Goal: Book appointment/travel/reservation

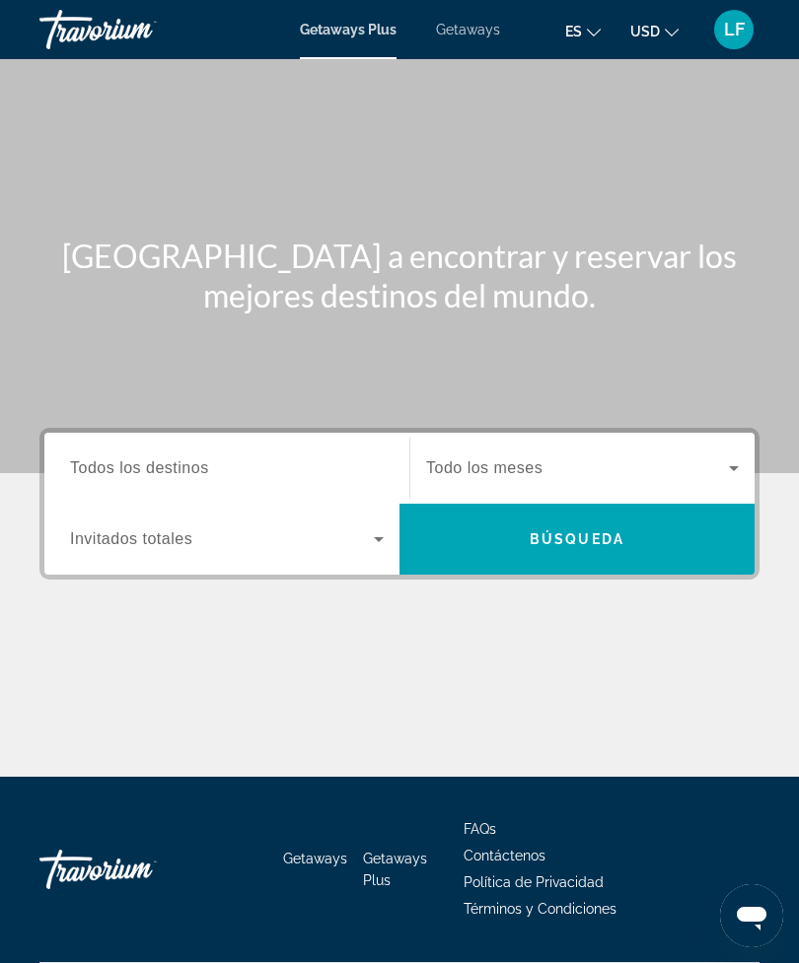
click at [376, 545] on icon "Search widget" at bounding box center [379, 540] width 24 height 24
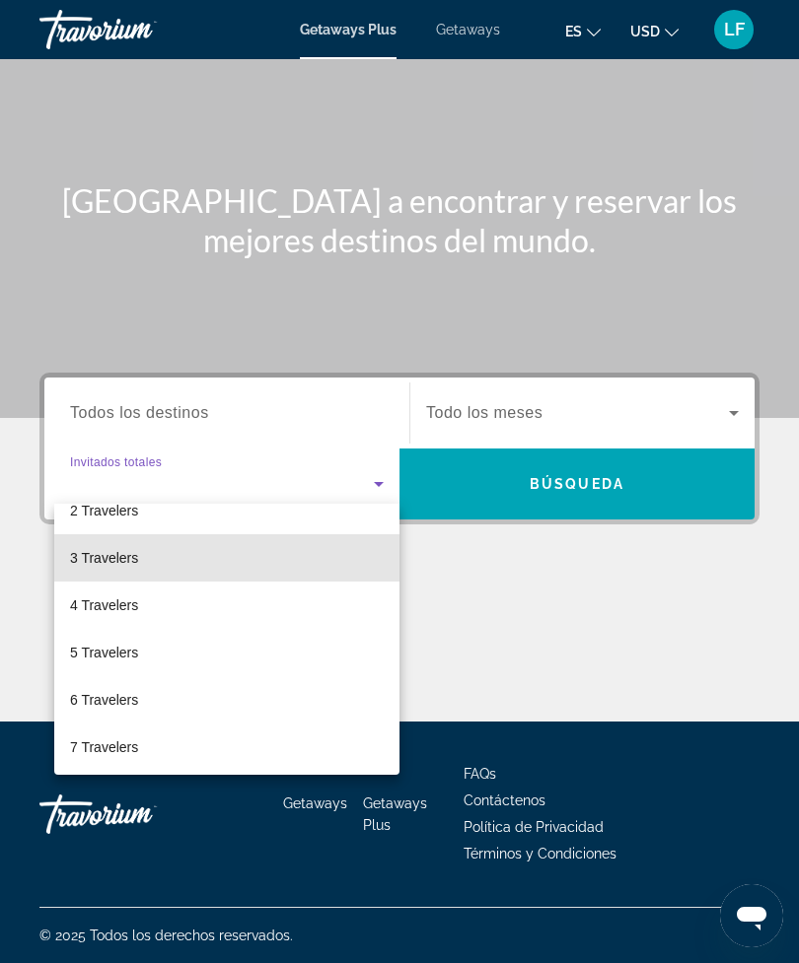
scroll to position [71, 0]
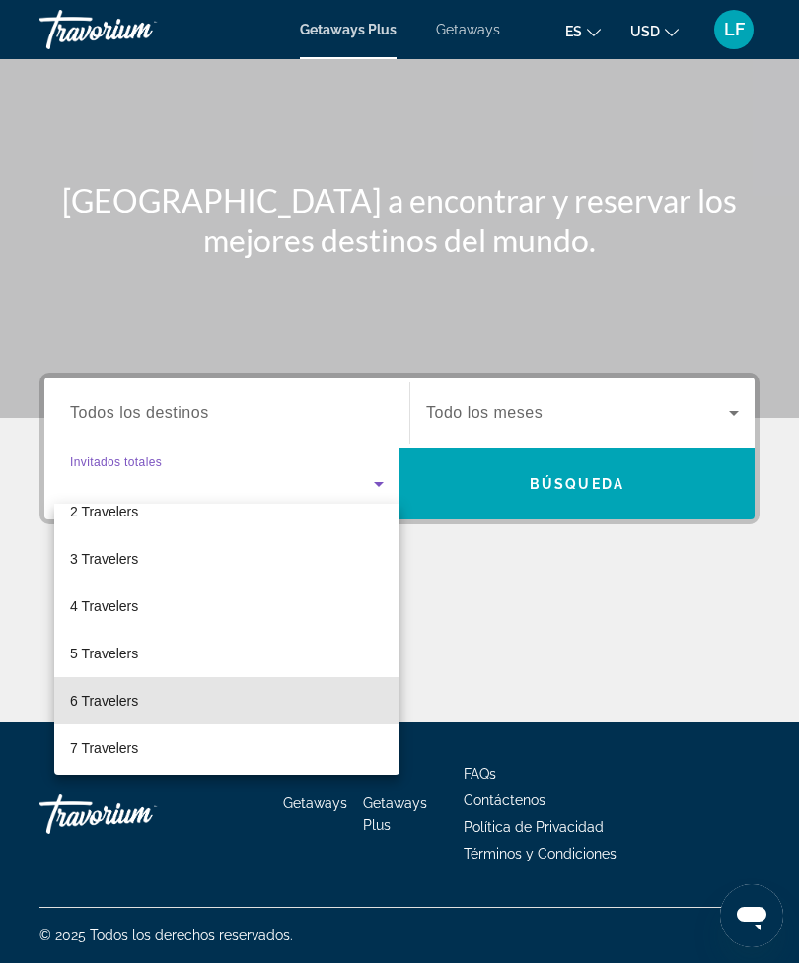
click at [139, 692] on mat-option "6 Travelers" at bounding box center [226, 700] width 345 height 47
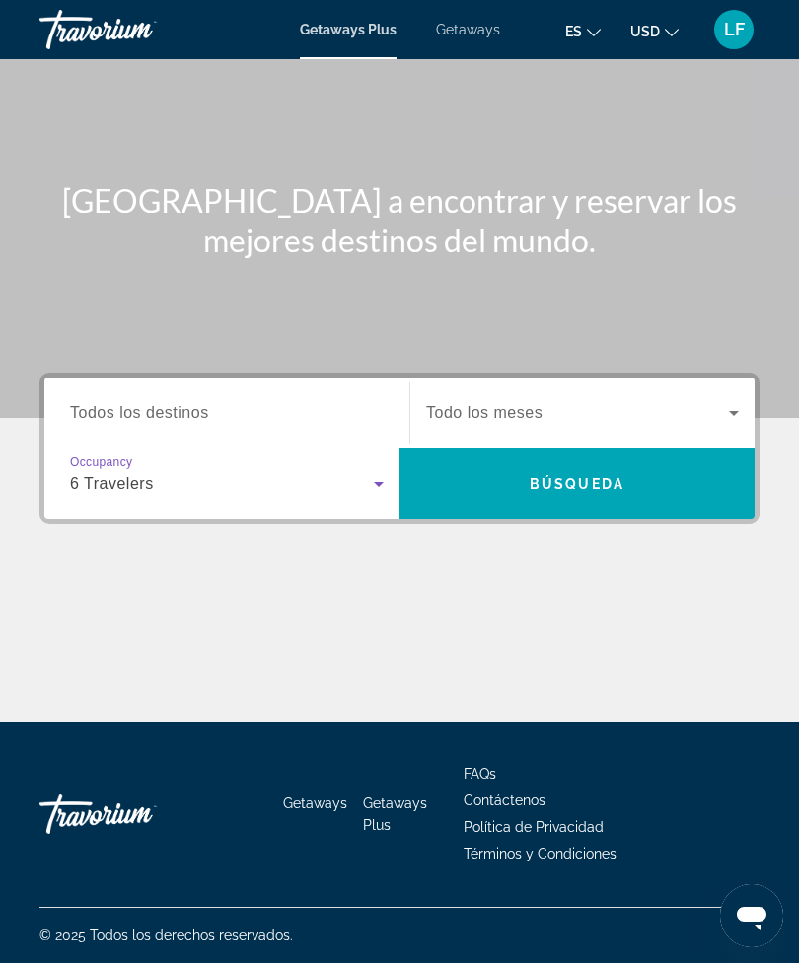
click at [727, 403] on icon "Search widget" at bounding box center [734, 413] width 24 height 24
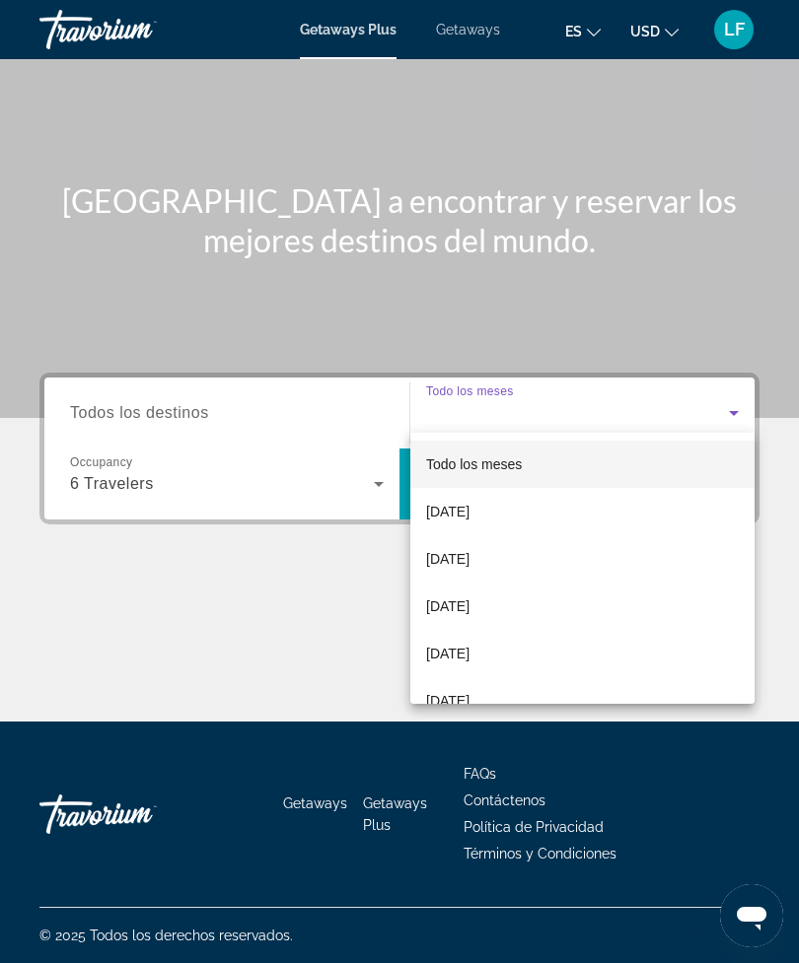
click at [528, 514] on mat-option "[DATE]" at bounding box center [582, 511] width 344 height 47
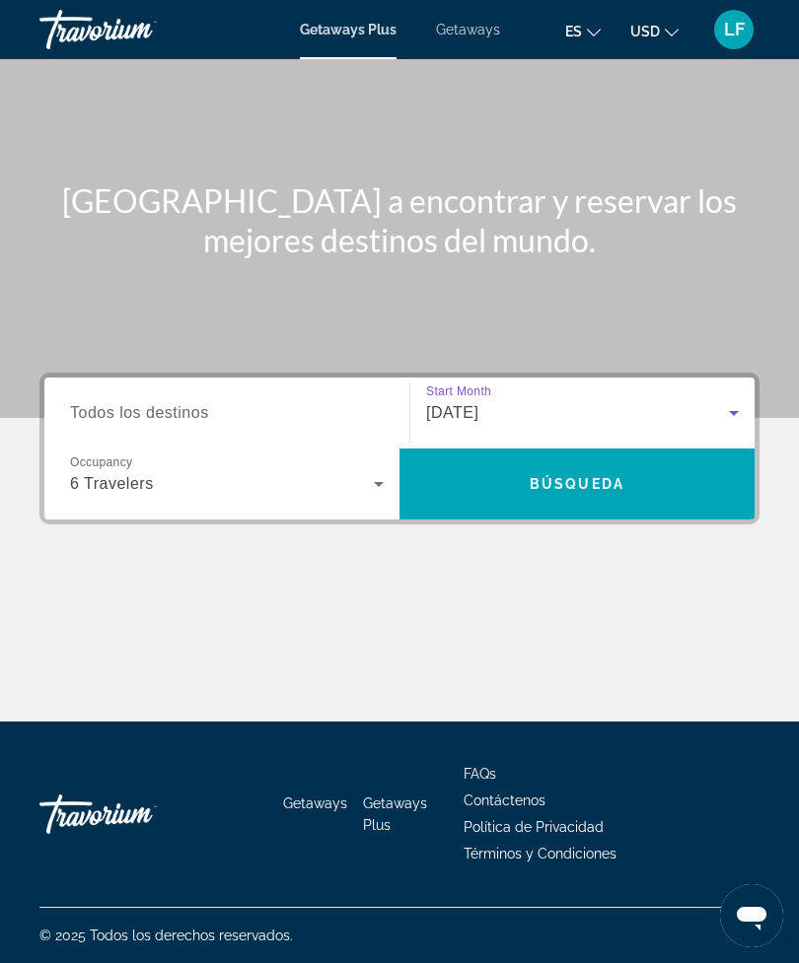
click at [638, 485] on span "Search" at bounding box center [576, 483] width 355 height 47
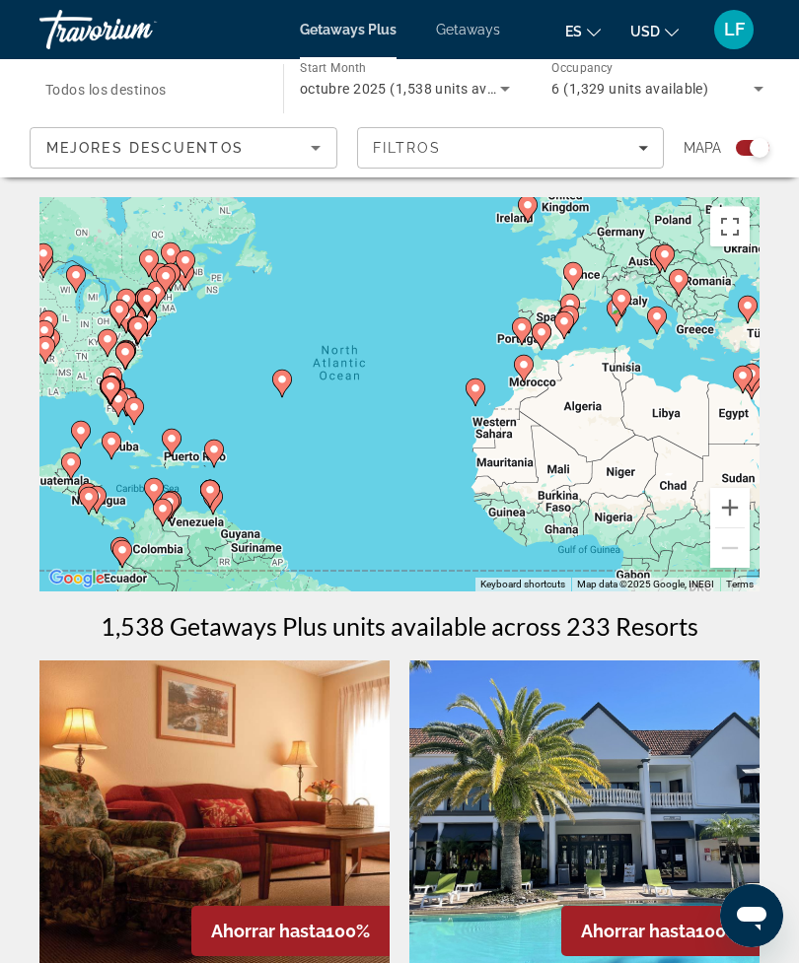
scroll to position [1, 0]
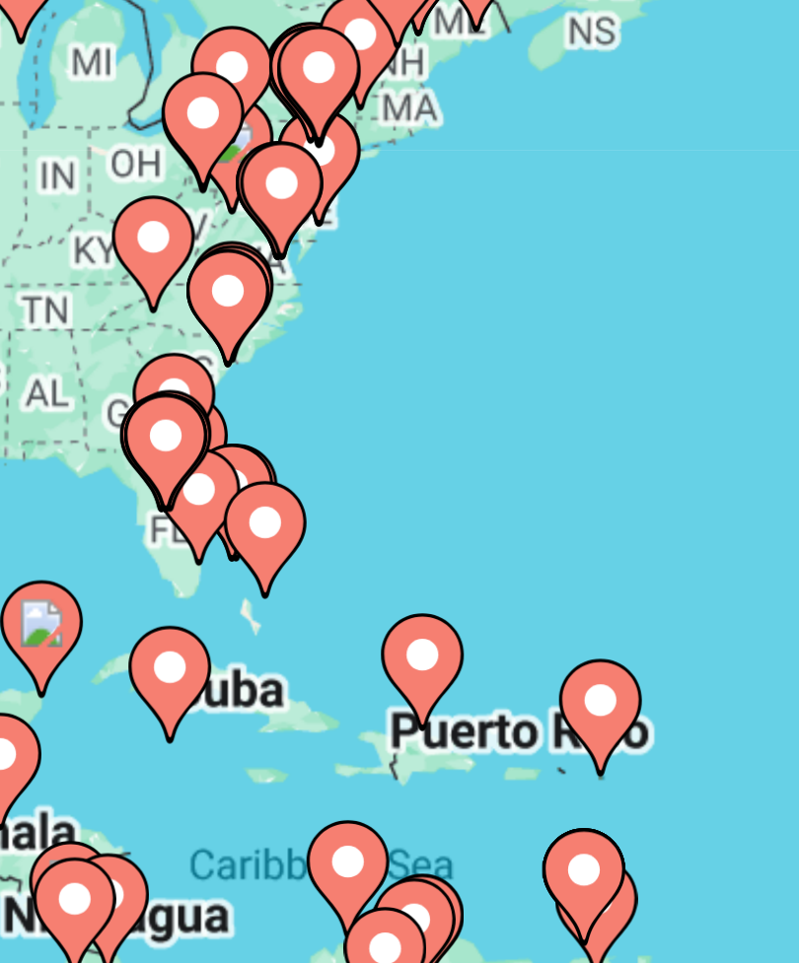
click at [111, 373] on gmp-advanced-marker "Main content" at bounding box center [121, 388] width 20 height 30
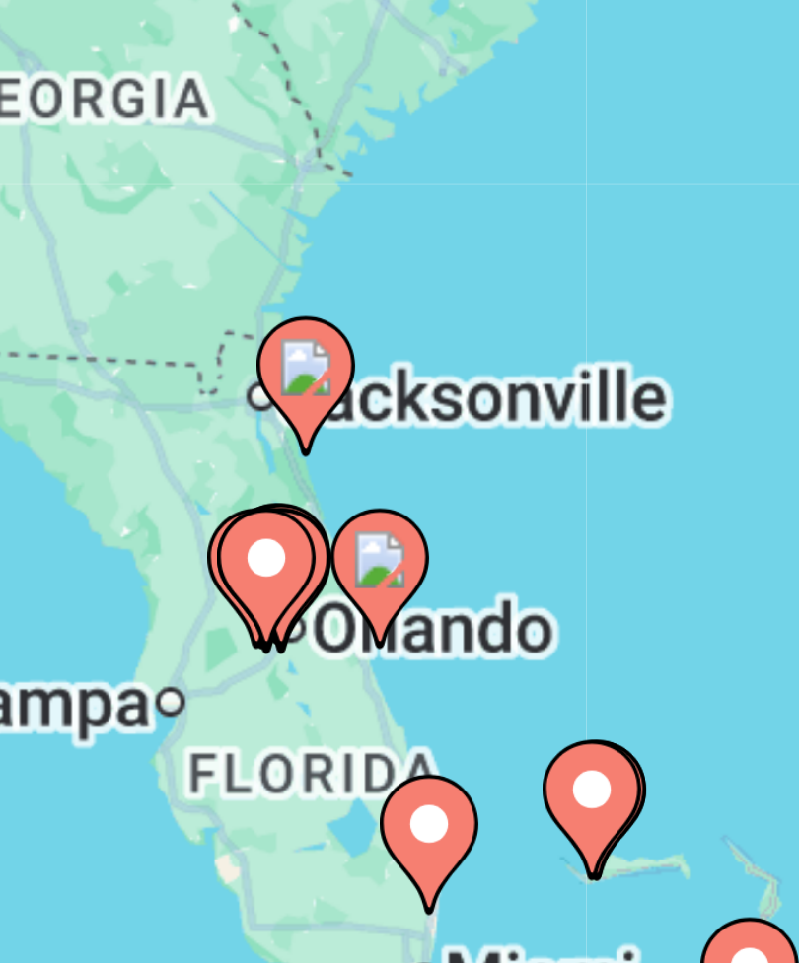
click at [409, 395] on image "Main content" at bounding box center [415, 401] width 12 height 12
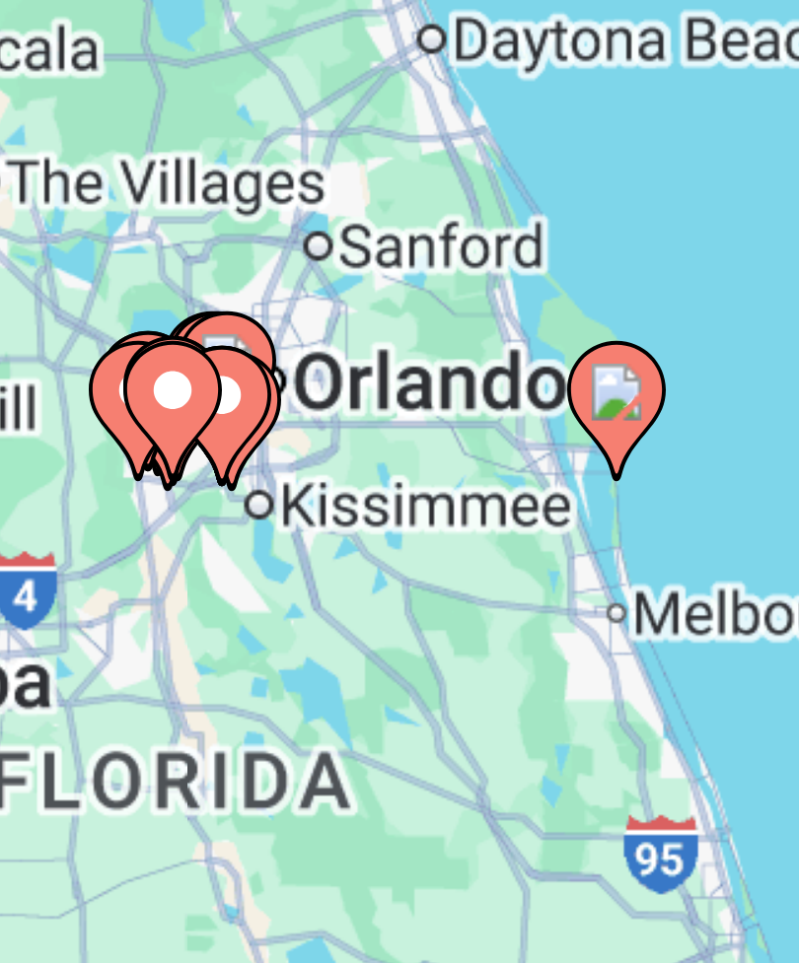
type input "**********"
click at [49, 196] on div "To activate drag with keyboard, press Alt + Enter. Once in keyboard drag state,…" at bounding box center [399, 393] width 720 height 394
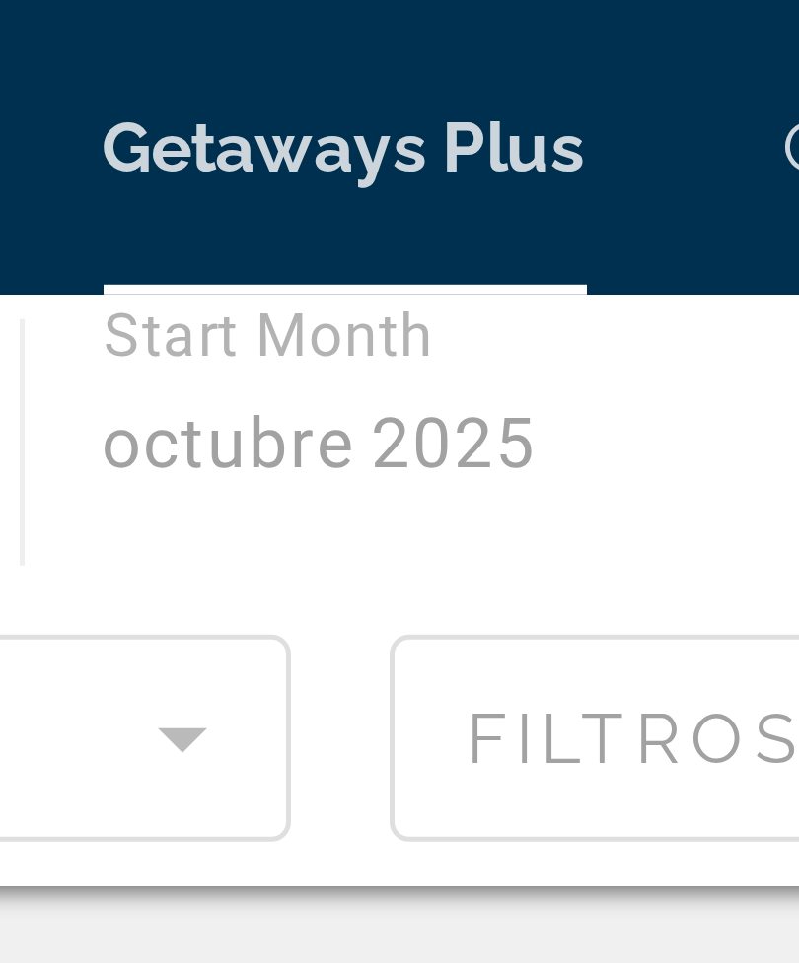
scroll to position [0, 0]
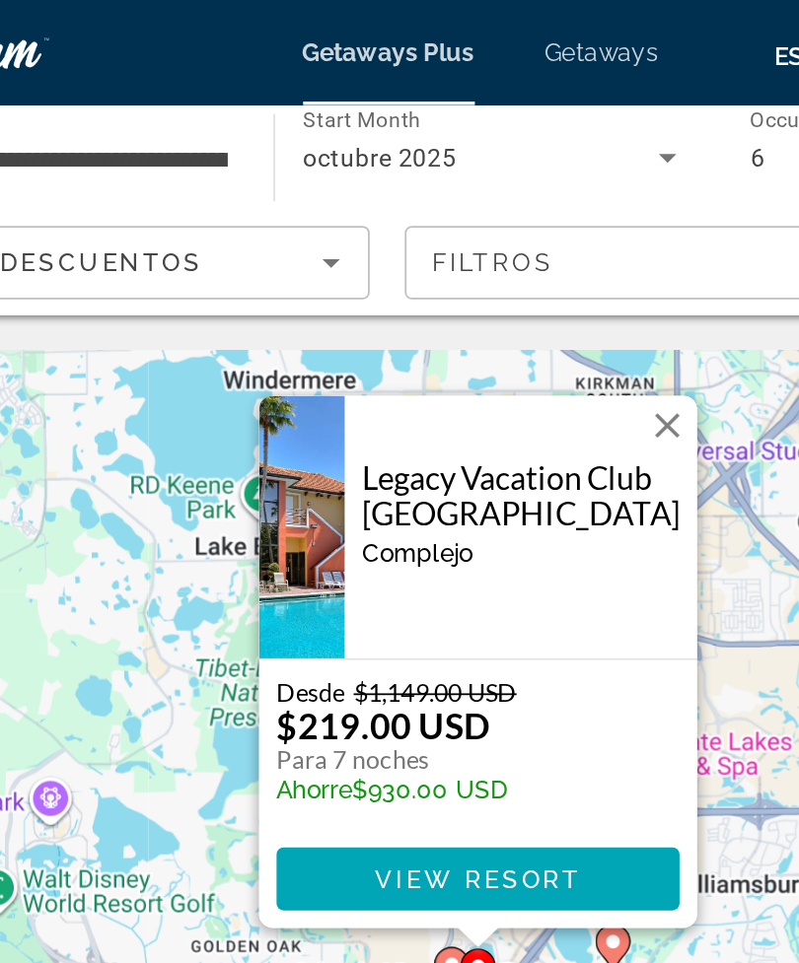
click at [490, 242] on button "Close" at bounding box center [505, 240] width 30 height 30
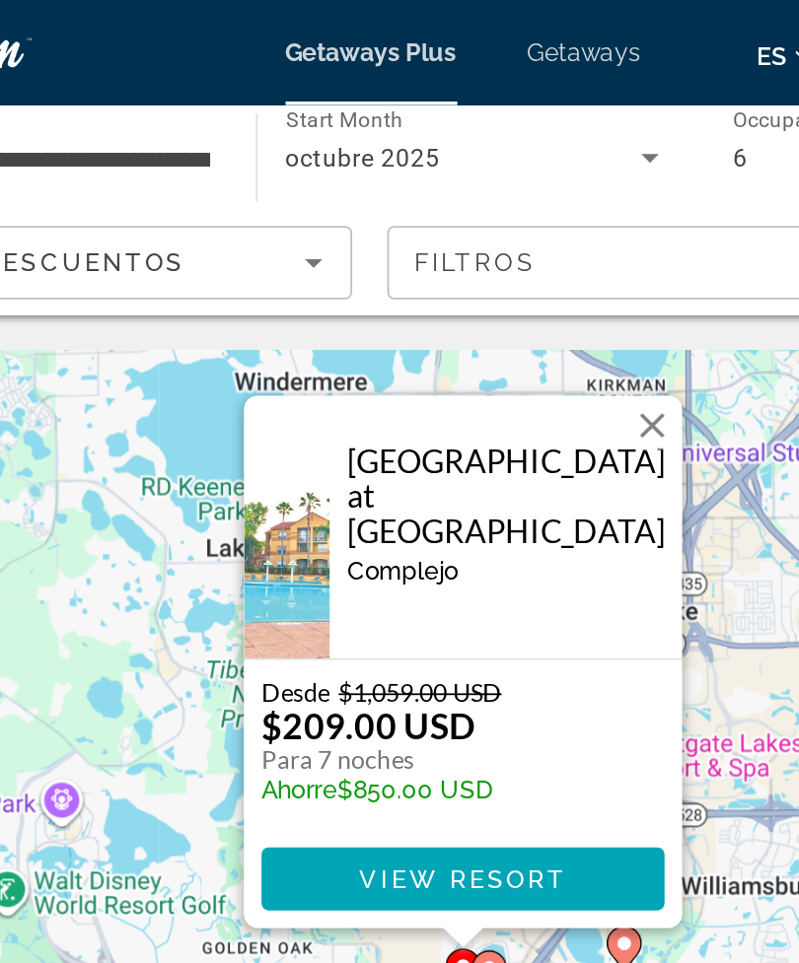
click at [491, 247] on button "Close" at bounding box center [506, 240] width 30 height 30
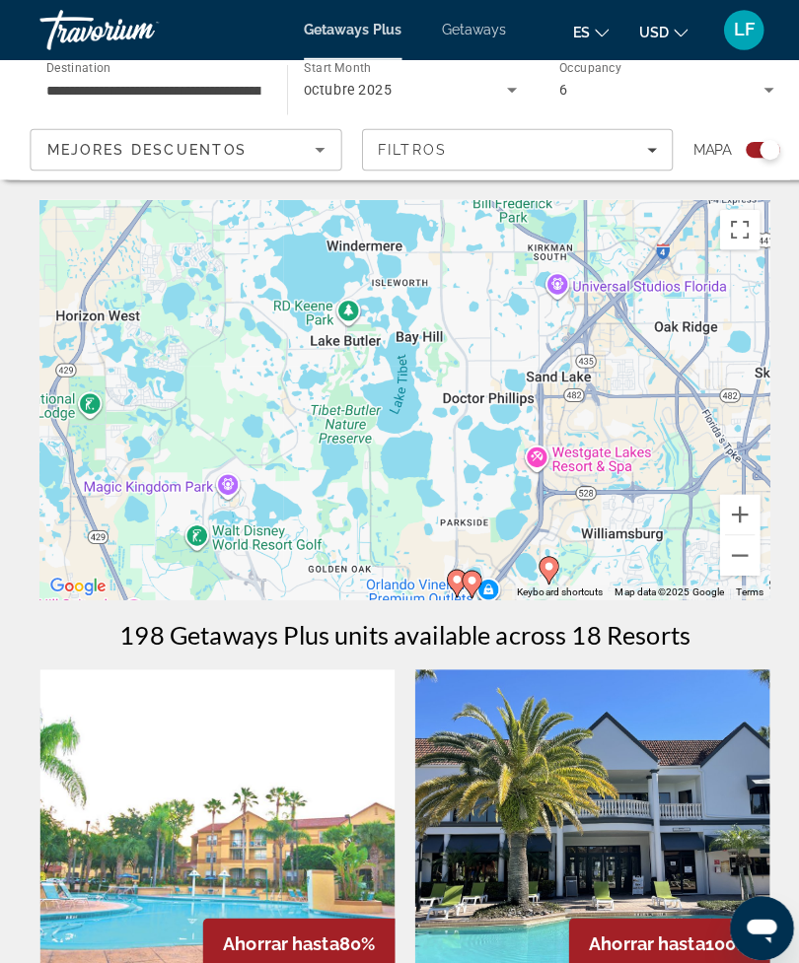
click at [307, 153] on icon "Sort by" at bounding box center [316, 148] width 24 height 24
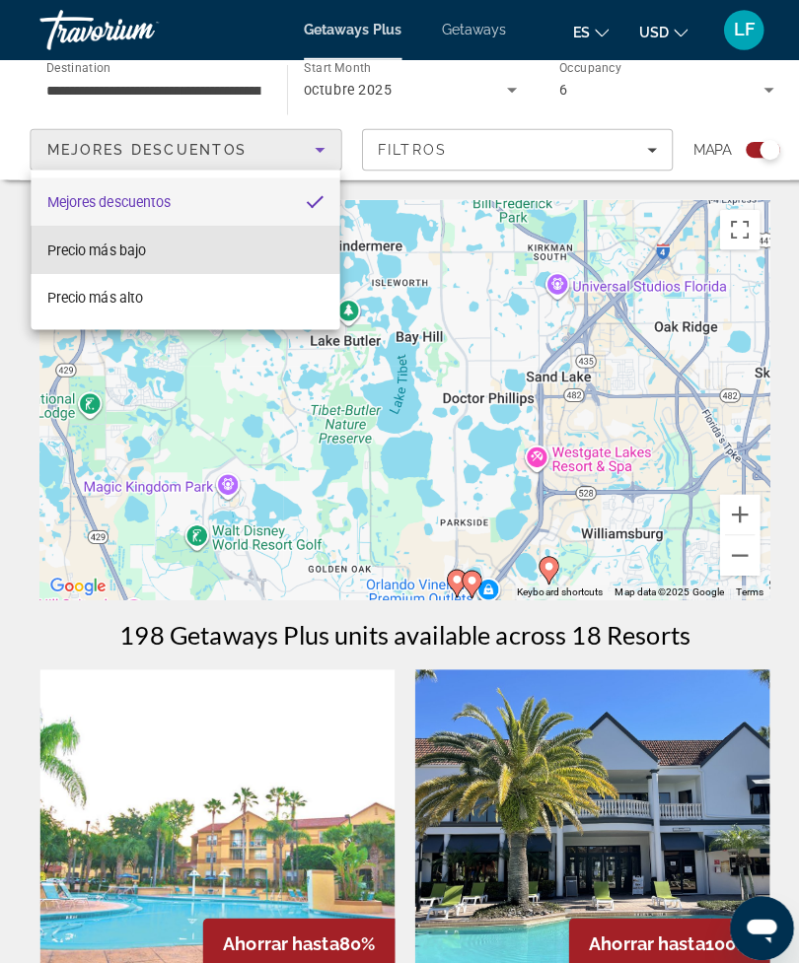
click at [169, 245] on mat-option "Precio más bajo" at bounding box center [183, 246] width 305 height 47
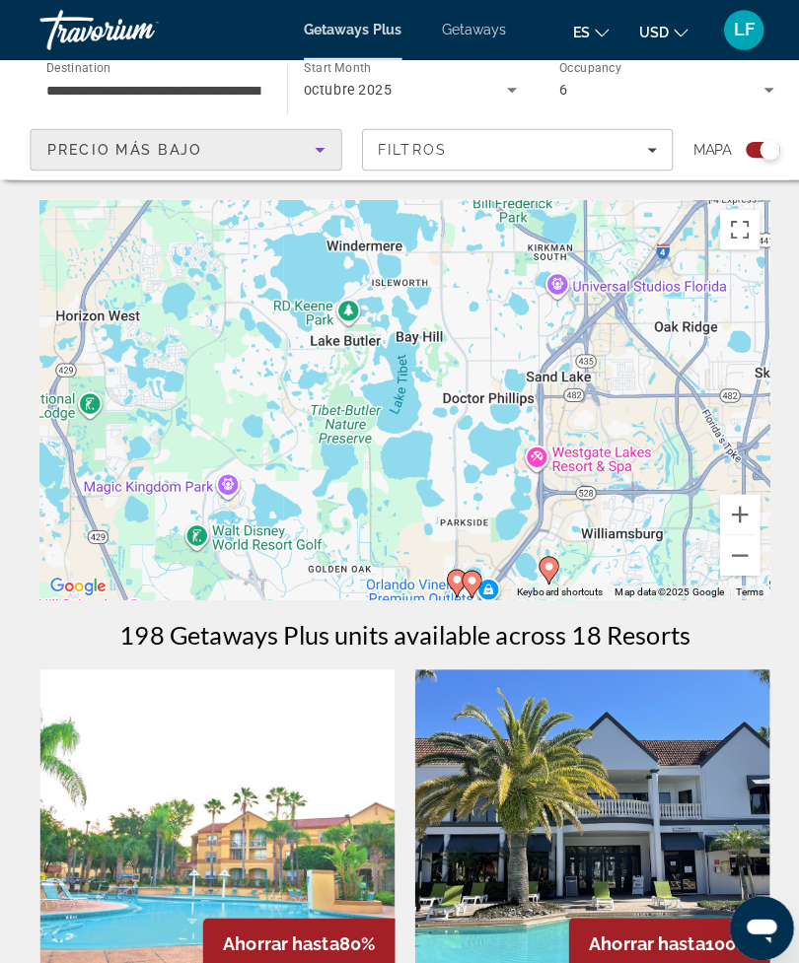
click at [634, 147] on div "Filtros" at bounding box center [511, 148] width 276 height 16
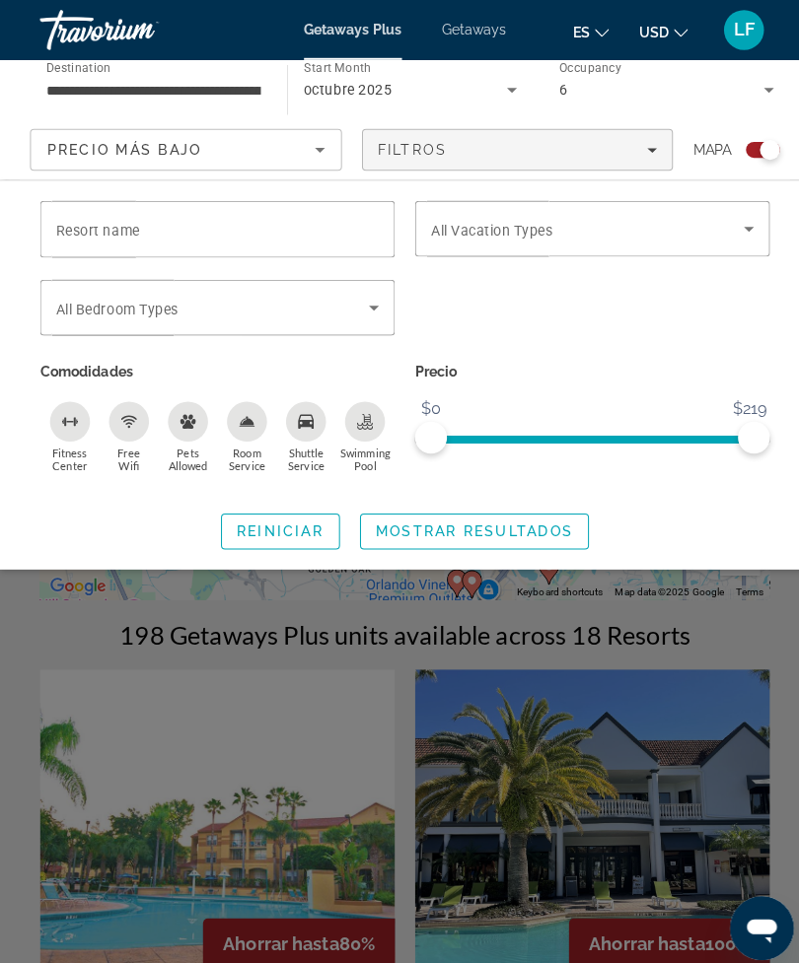
click at [212, 233] on input "Resort name" at bounding box center [214, 227] width 318 height 24
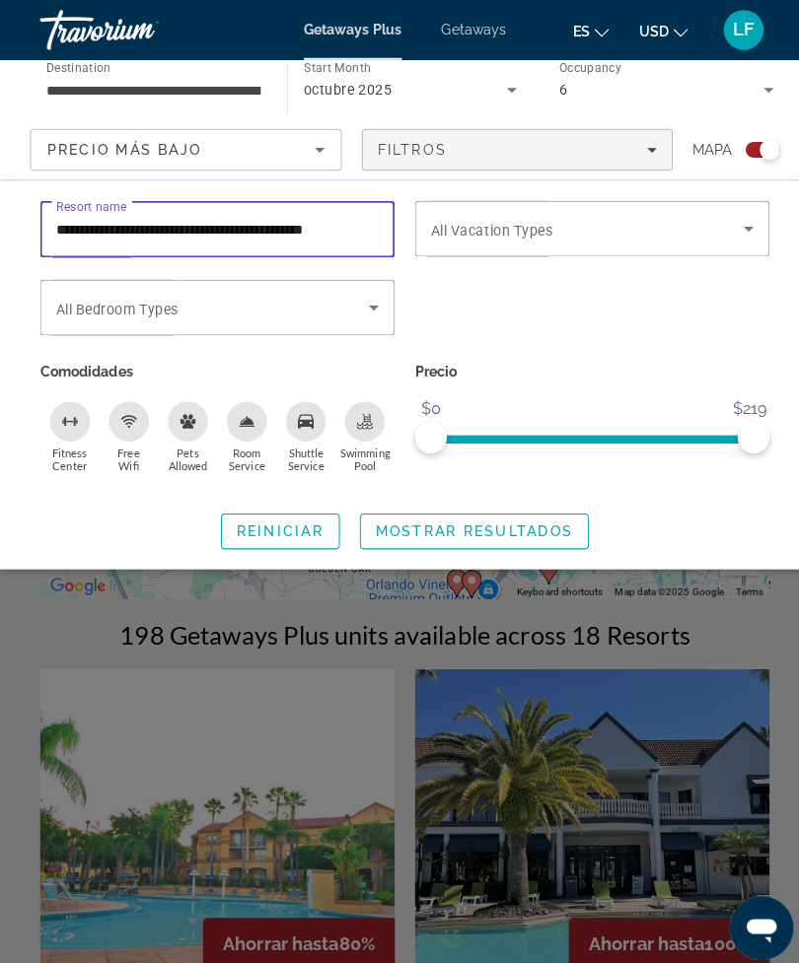
type input "**********"
click at [361, 304] on icon "Search widget" at bounding box center [369, 304] width 24 height 24
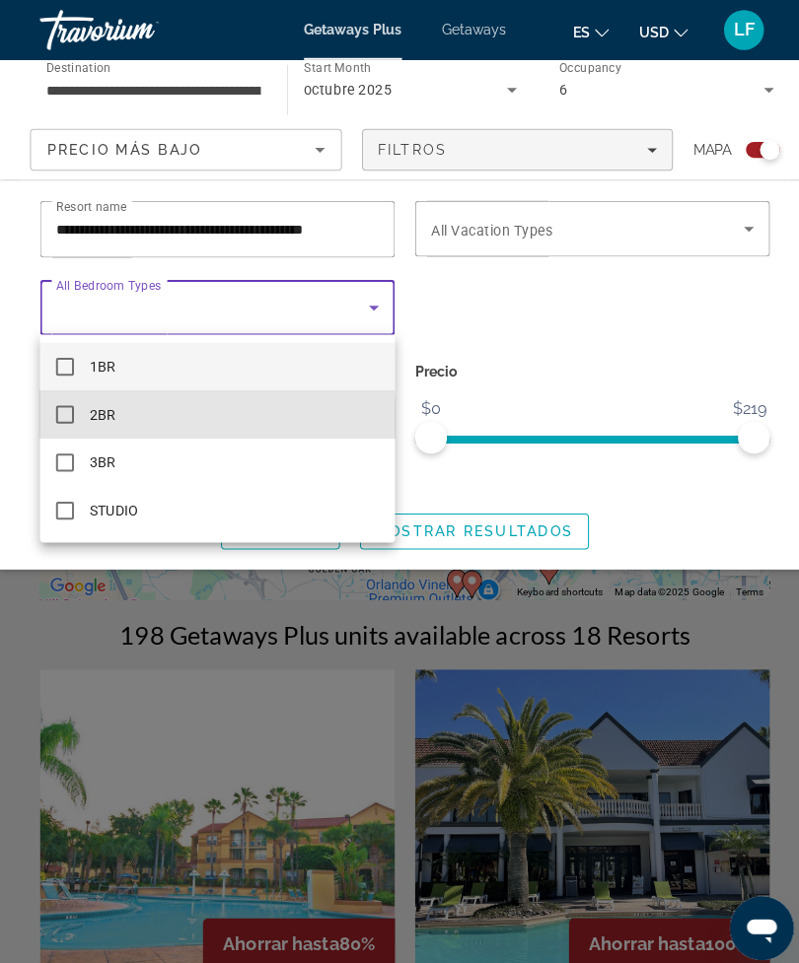
click at [55, 414] on mat-pseudo-checkbox at bounding box center [64, 409] width 18 height 18
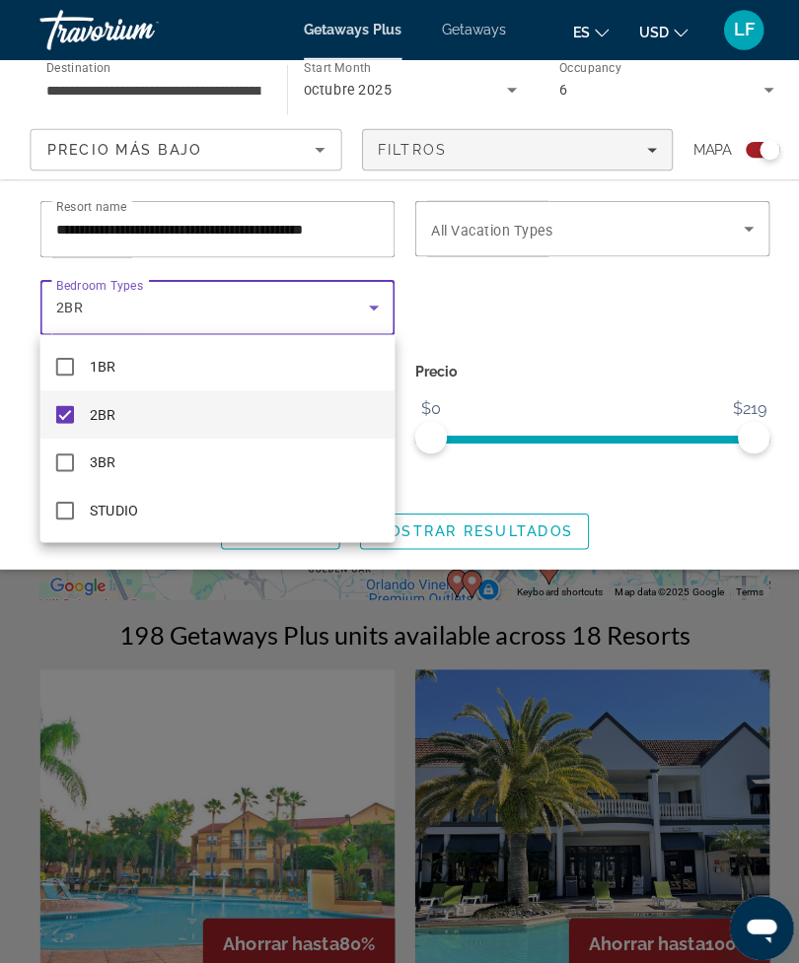
click at [652, 441] on div at bounding box center [399, 481] width 799 height 963
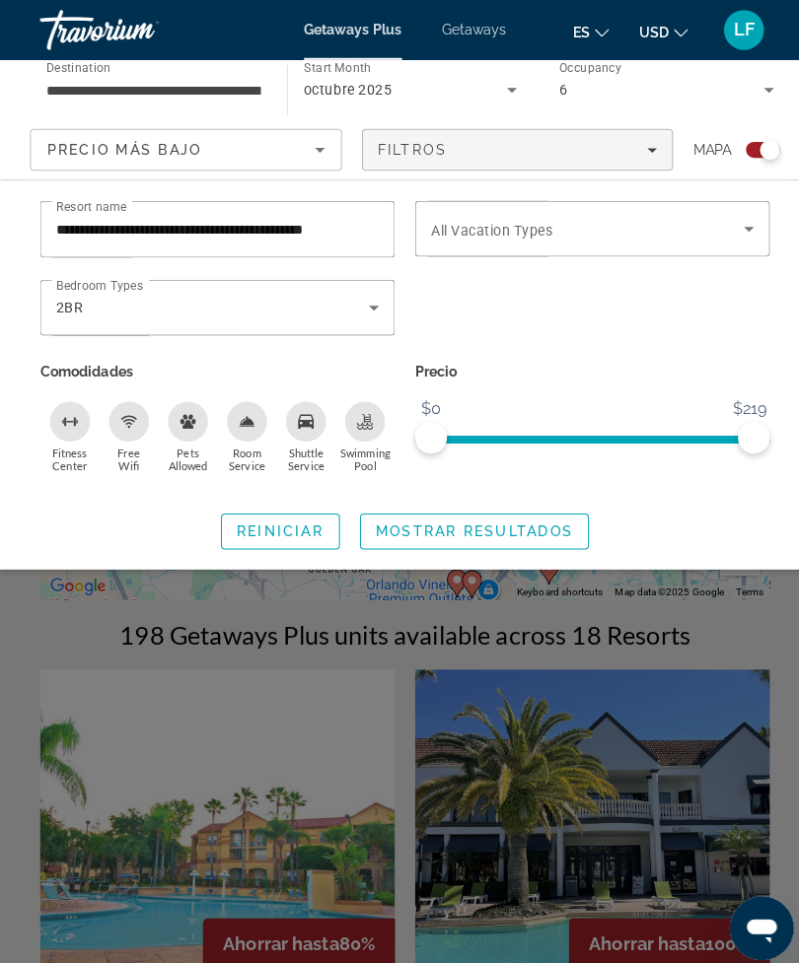
click at [734, 226] on icon "Search widget" at bounding box center [739, 226] width 24 height 24
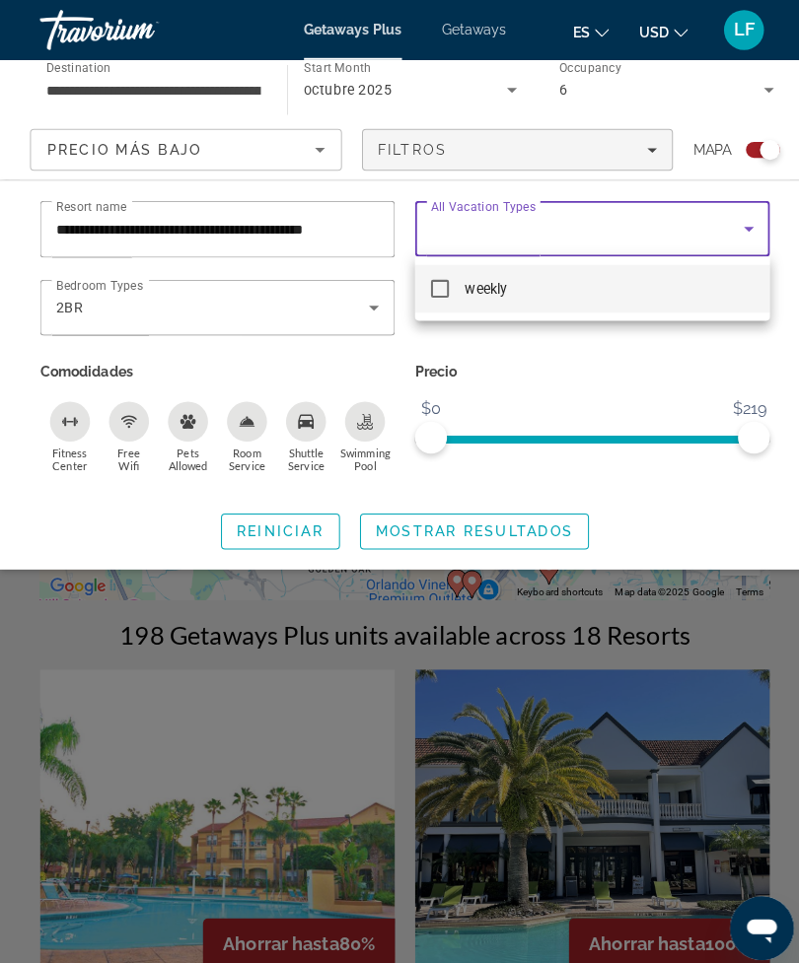
click at [734, 225] on div at bounding box center [399, 481] width 799 height 963
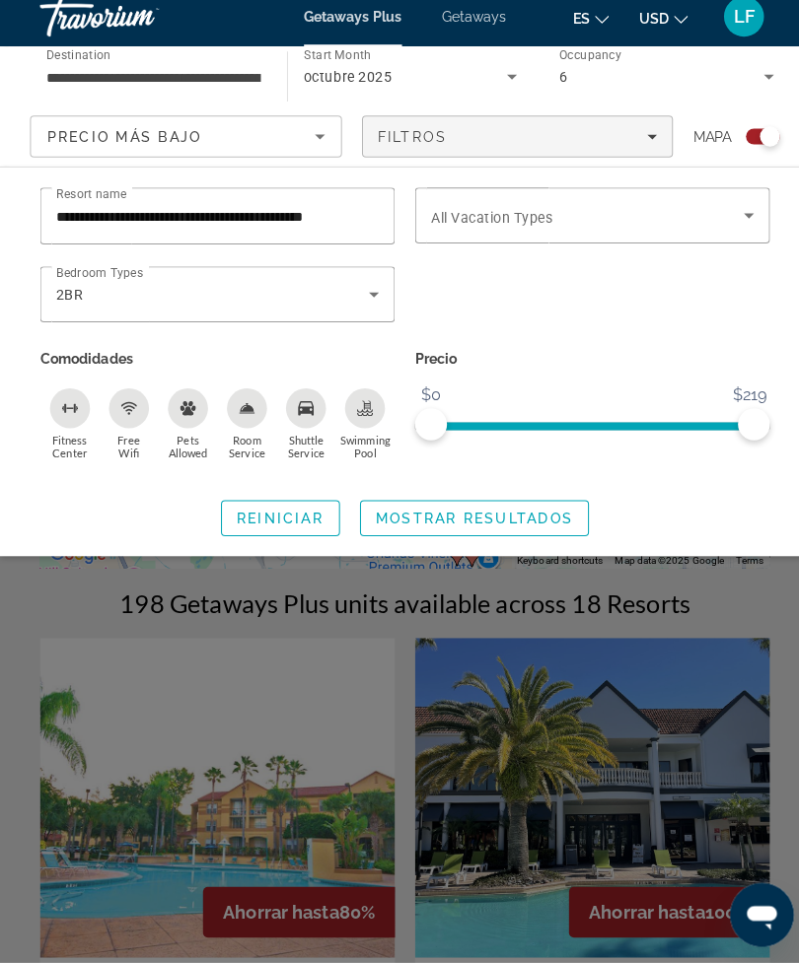
scroll to position [19, 0]
click at [535, 517] on span "Mostrar resultados" at bounding box center [468, 525] width 195 height 16
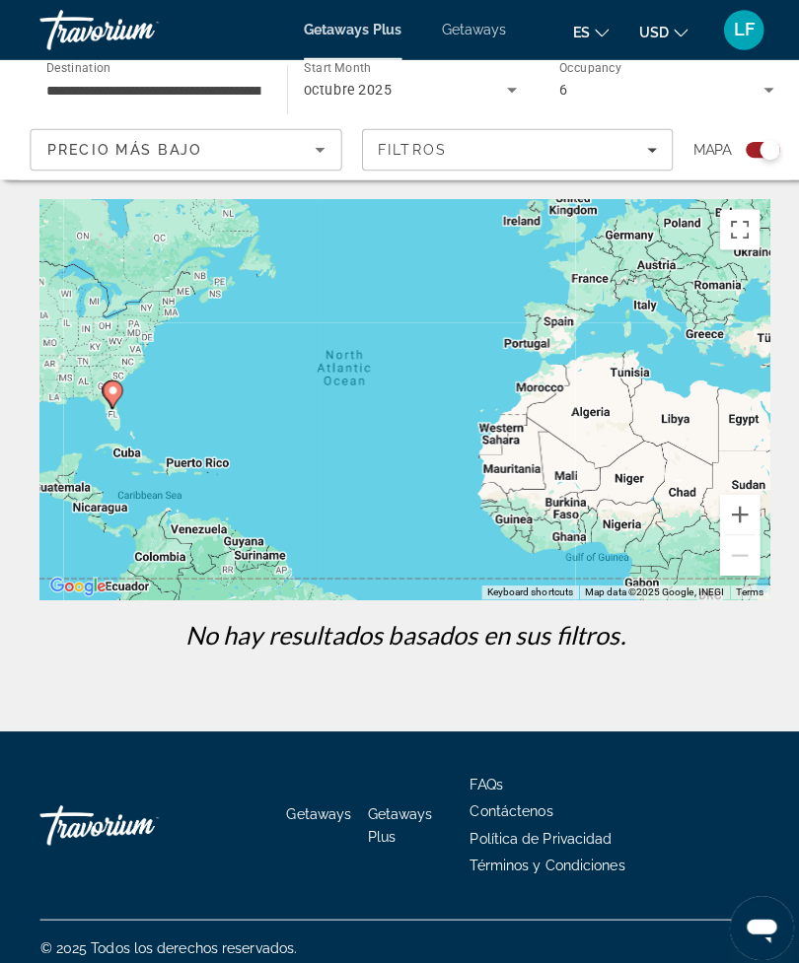
click at [677, 156] on div "Precio más bajo Filtros Mapa" at bounding box center [400, 147] width 740 height 41
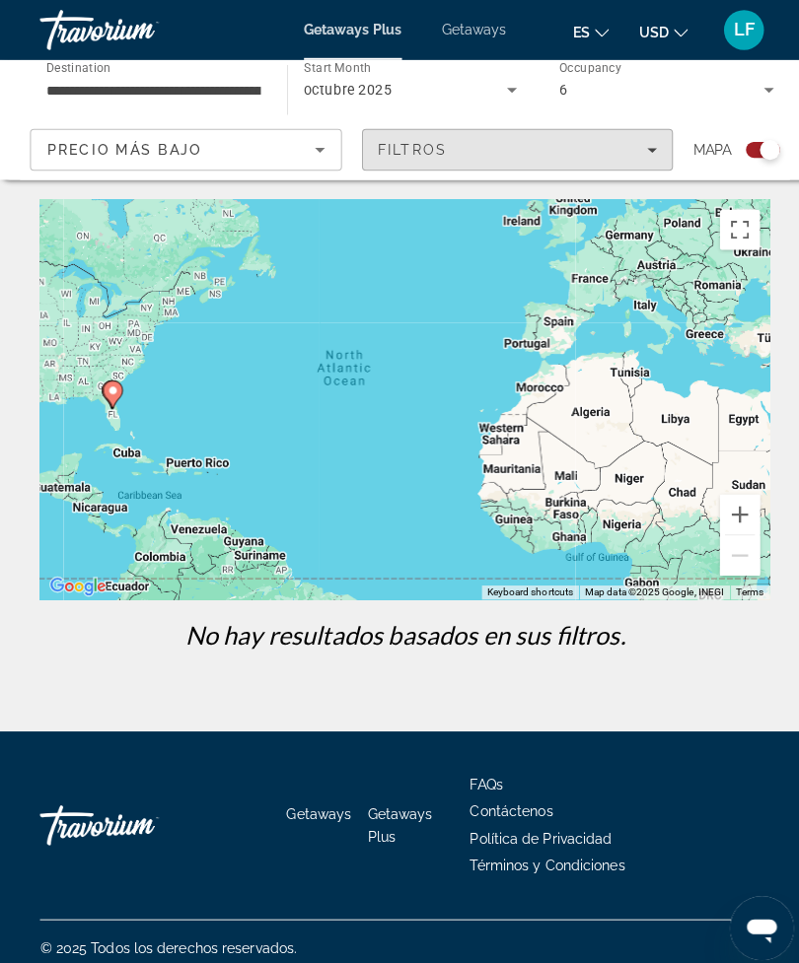
click at [637, 168] on span "Filters" at bounding box center [511, 147] width 306 height 47
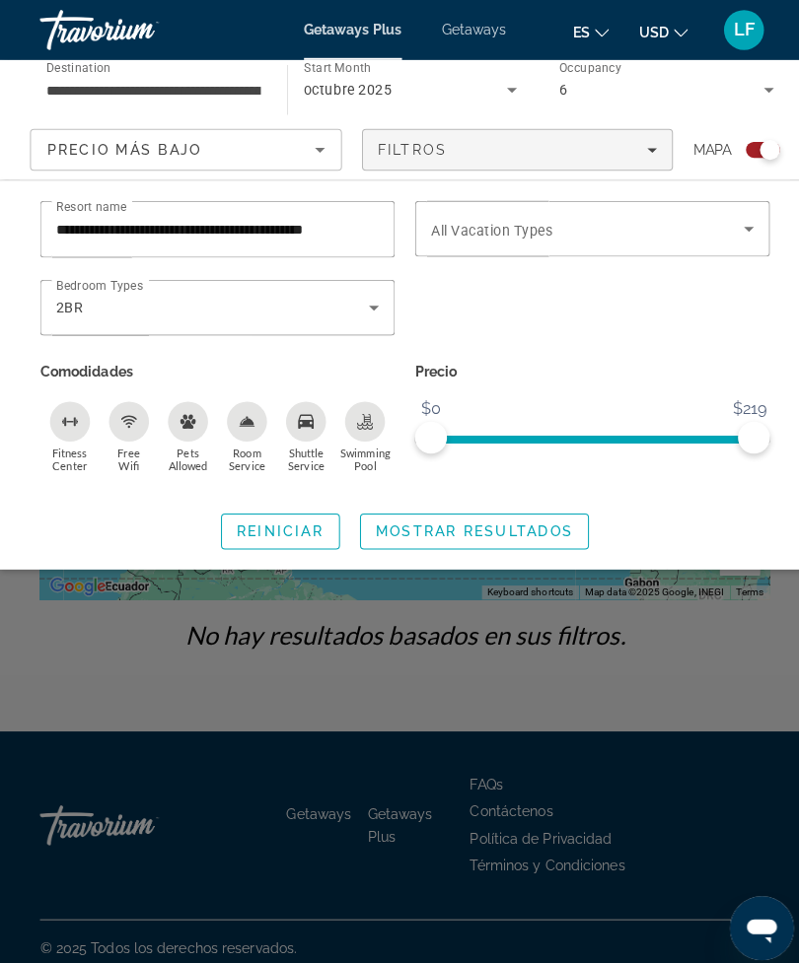
click at [732, 444] on span "ngx-slider" at bounding box center [584, 430] width 318 height 32
click at [733, 437] on span "ngx-slider-max" at bounding box center [732, 432] width 32 height 32
click at [435, 459] on div "Precio $0 $219 $0 $211" at bounding box center [584, 420] width 370 height 134
click at [440, 442] on span "ngx-slider" at bounding box center [578, 430] width 307 height 32
click at [445, 446] on span "ngx-slider" at bounding box center [440, 432] width 32 height 32
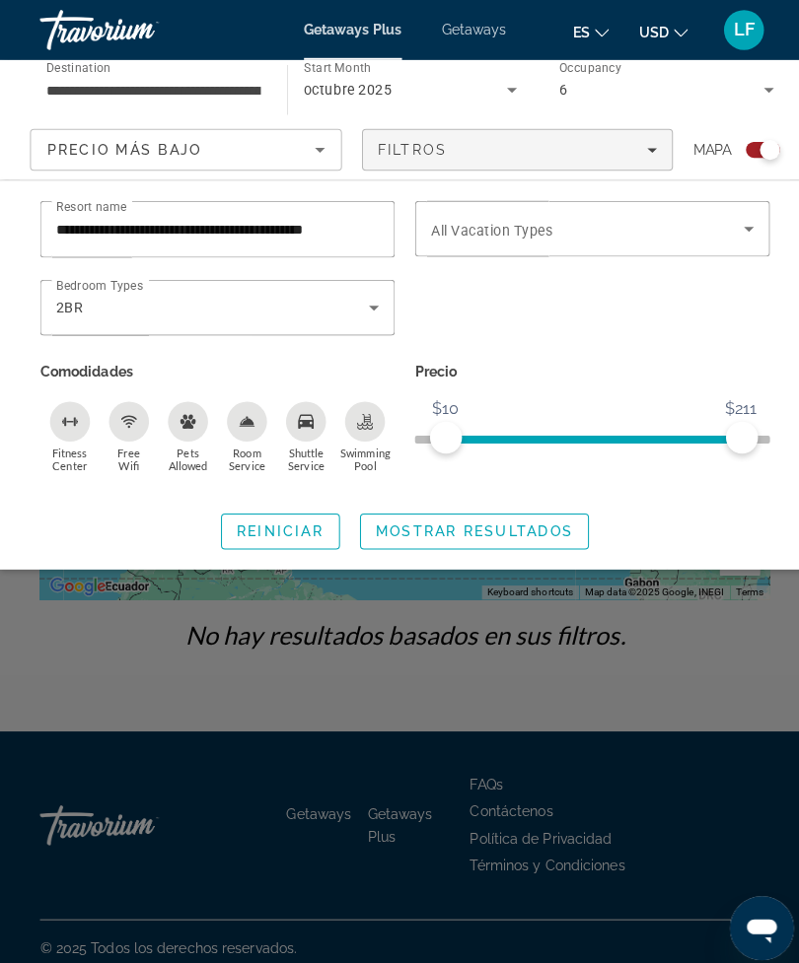
click at [459, 443] on span "ngx-slider" at bounding box center [586, 430] width 292 height 32
click at [471, 443] on span "ngx-slider" at bounding box center [595, 430] width 272 height 32
click at [477, 443] on span "ngx-slider" at bounding box center [472, 432] width 32 height 32
click at [506, 444] on span "ngx-slider" at bounding box center [601, 430] width 260 height 32
click at [722, 237] on span "Search widget" at bounding box center [579, 226] width 309 height 24
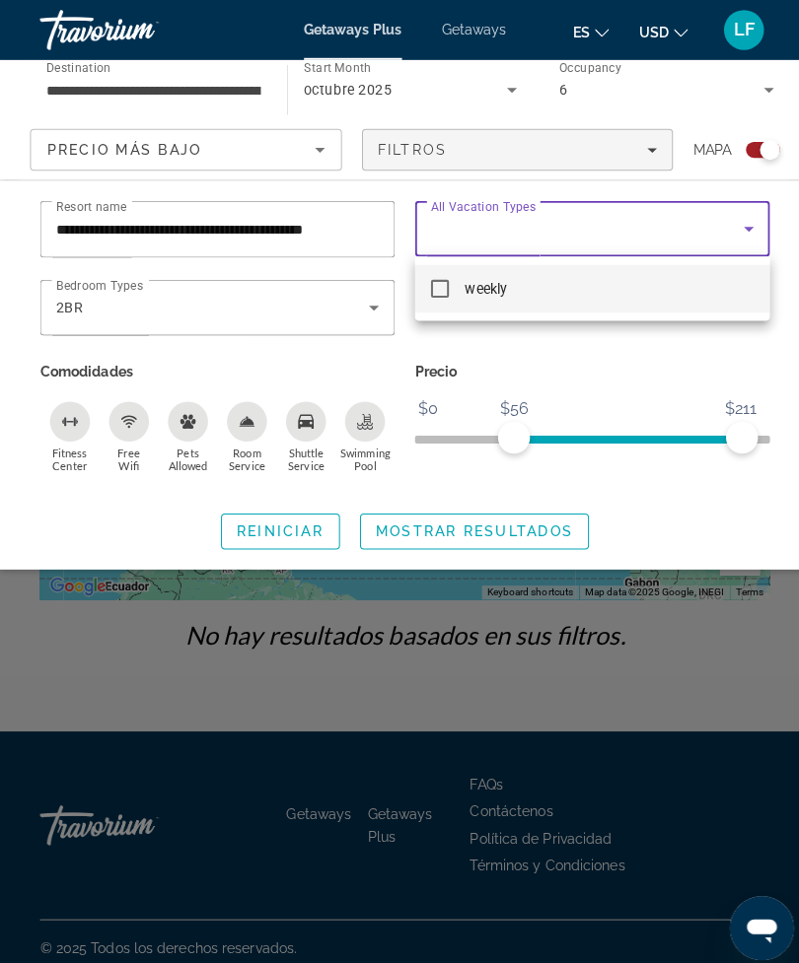
click at [436, 308] on mat-option "weekly" at bounding box center [584, 284] width 350 height 47
click at [511, 535] on div at bounding box center [399, 481] width 799 height 963
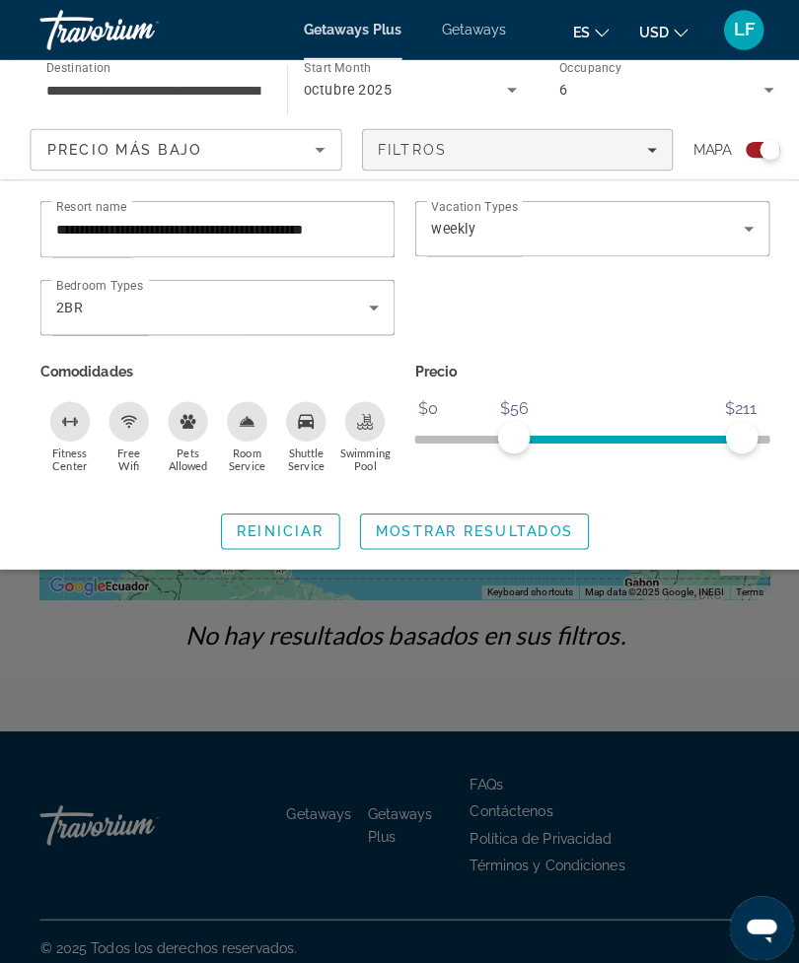
click at [493, 542] on span "Search widget" at bounding box center [468, 524] width 225 height 47
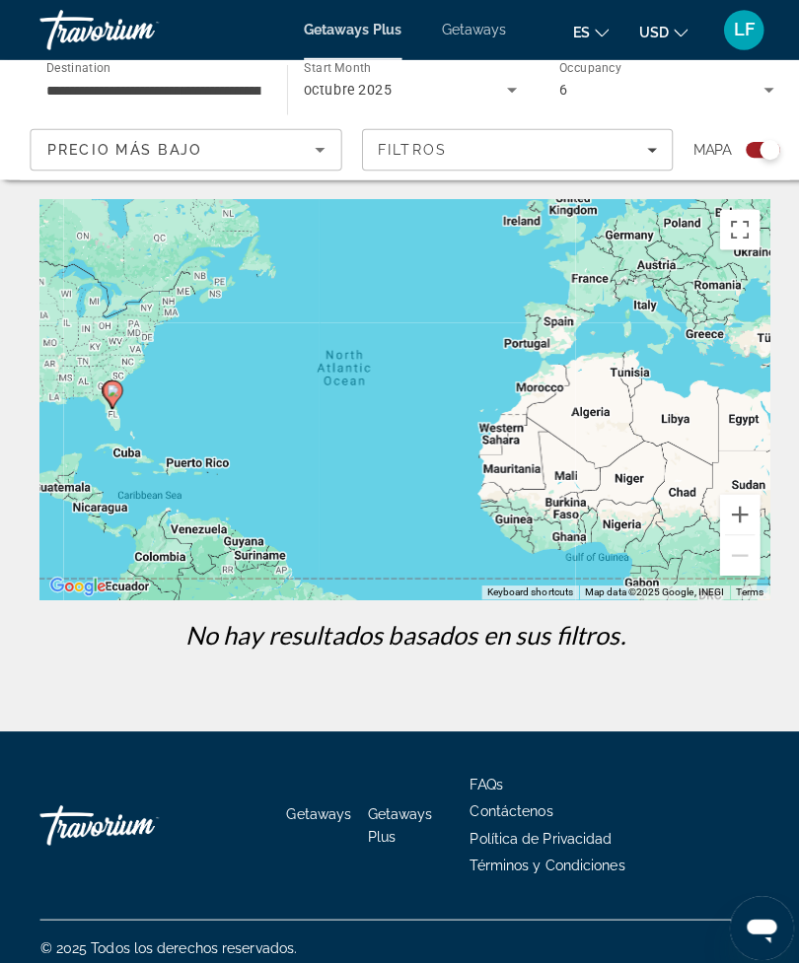
click at [754, 110] on div "6" at bounding box center [657, 88] width 212 height 55
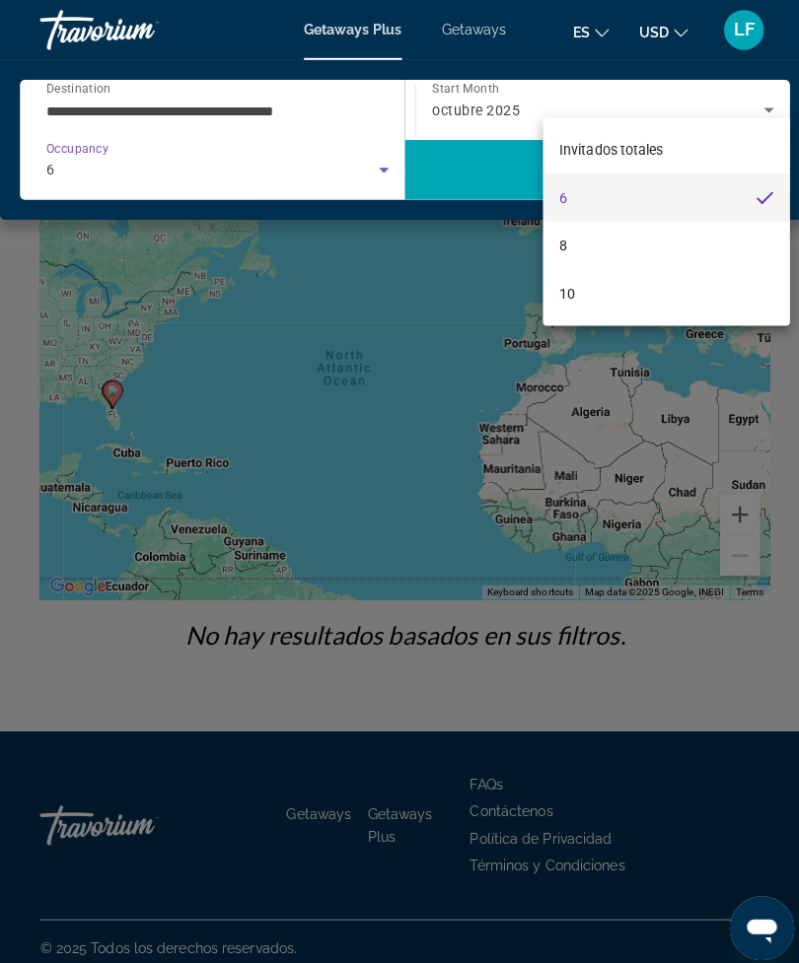
click at [437, 461] on div at bounding box center [399, 481] width 799 height 963
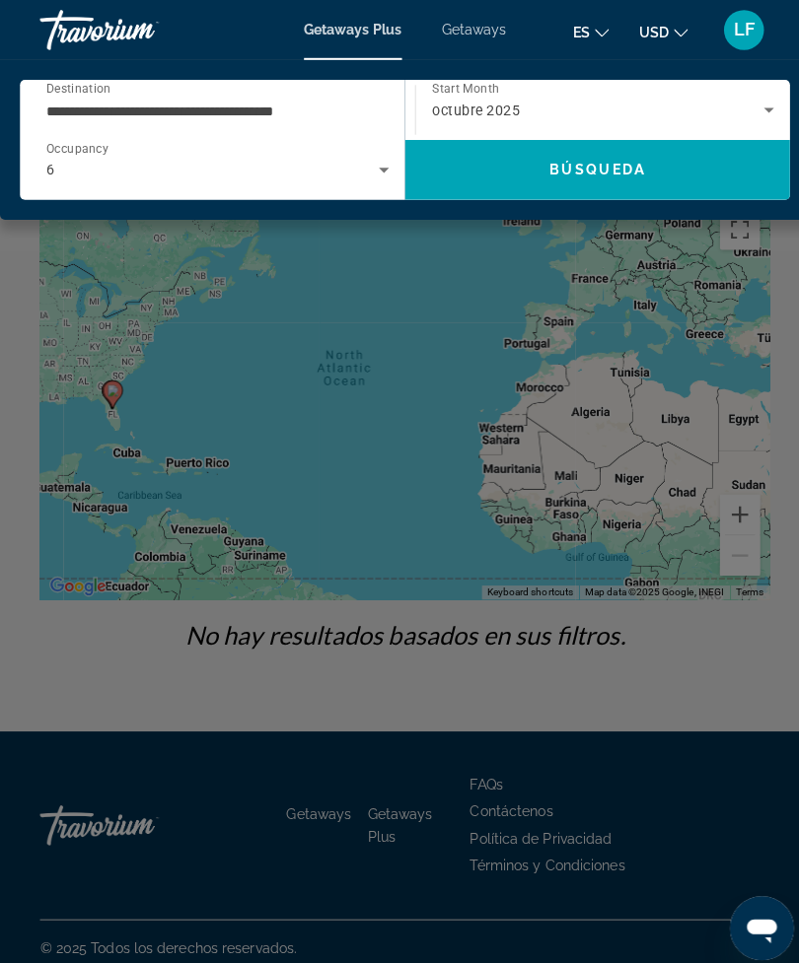
click at [746, 107] on icon "Search widget" at bounding box center [758, 109] width 24 height 24
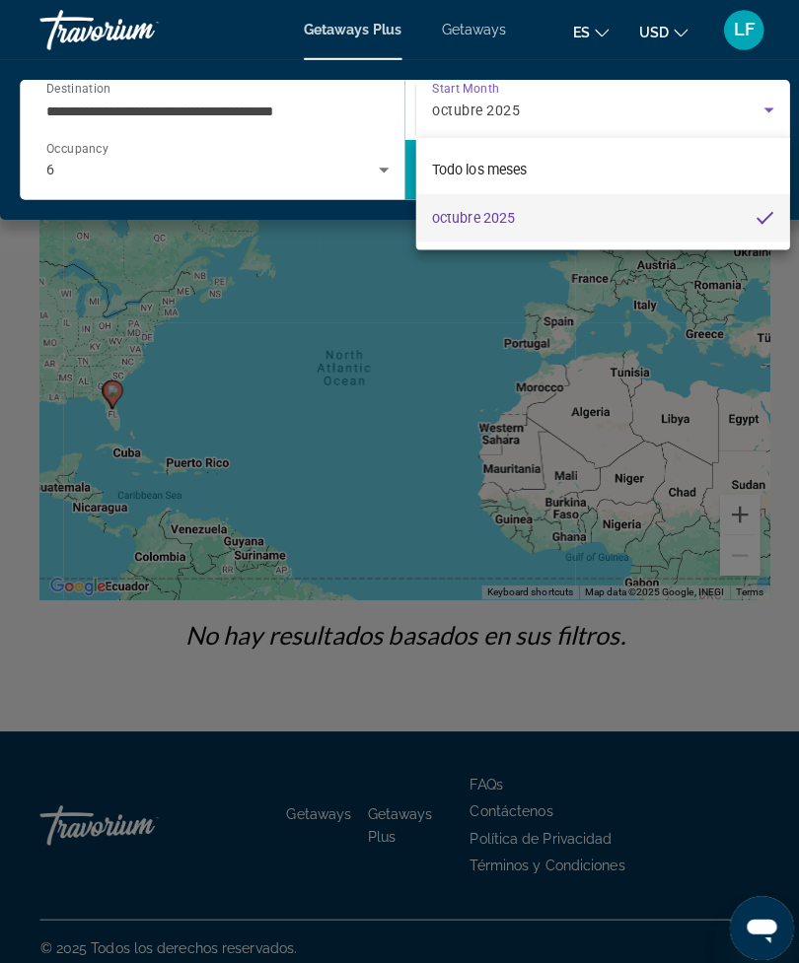
click at [531, 417] on div at bounding box center [399, 481] width 799 height 963
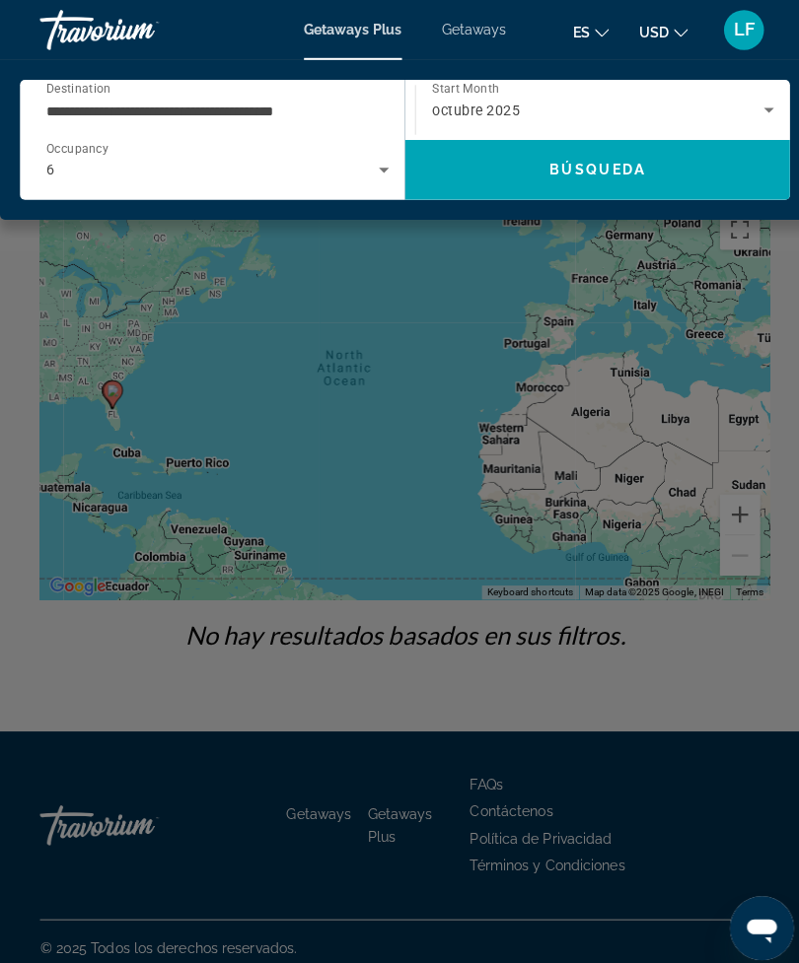
click at [259, 108] on input "**********" at bounding box center [209, 110] width 328 height 24
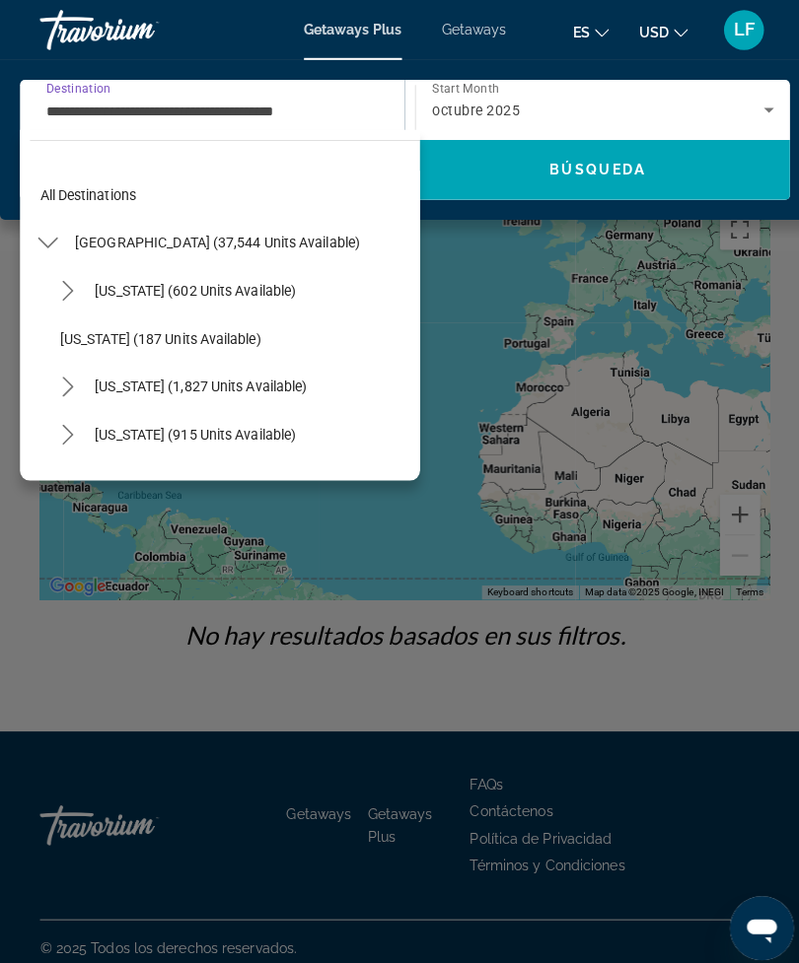
scroll to position [259, 0]
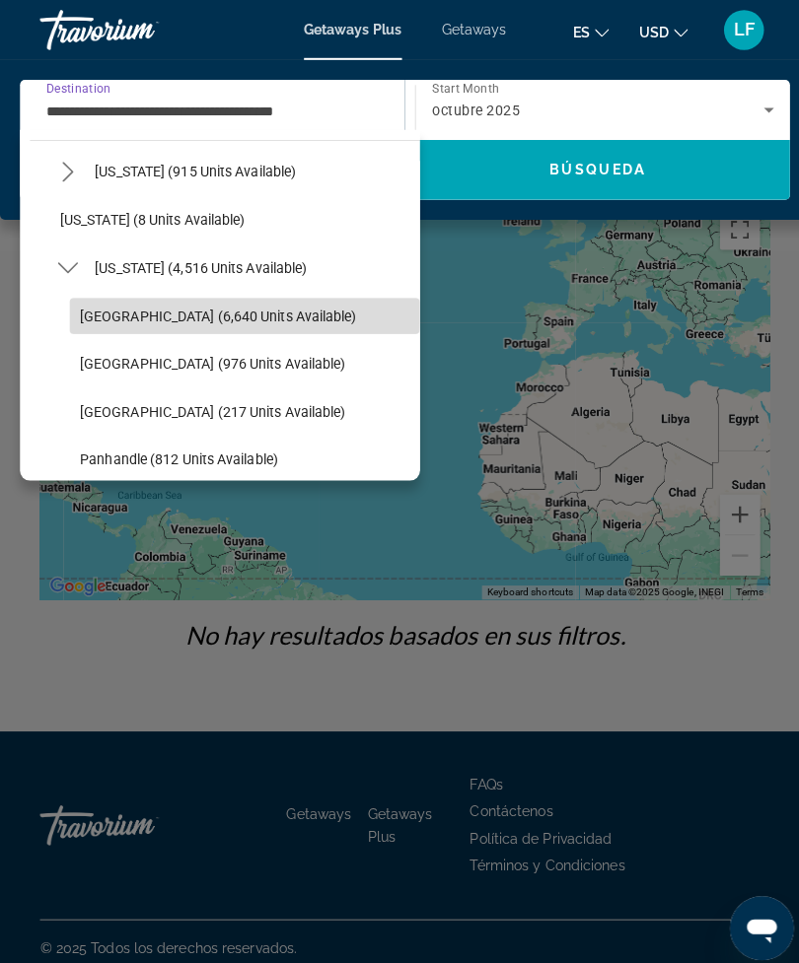
click at [216, 307] on span "[GEOGRAPHIC_DATA] (6,640 units available)" at bounding box center [215, 312] width 273 height 16
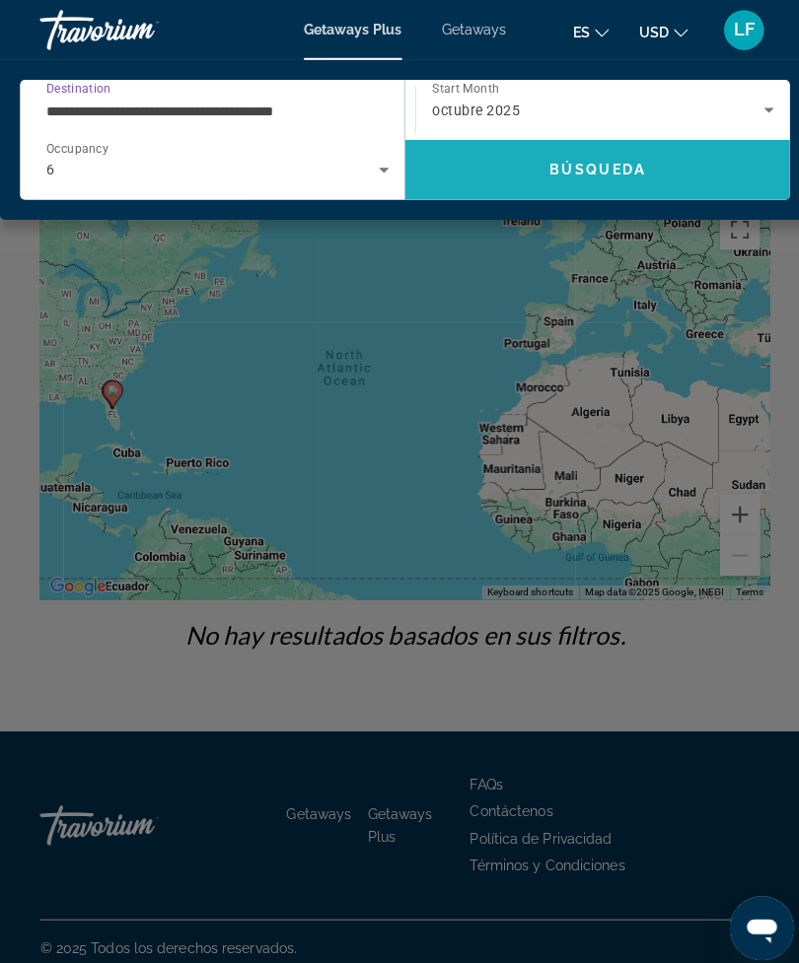
click at [561, 160] on span "Búsqueda" at bounding box center [589, 168] width 95 height 16
